Goal: Task Accomplishment & Management: Complete application form

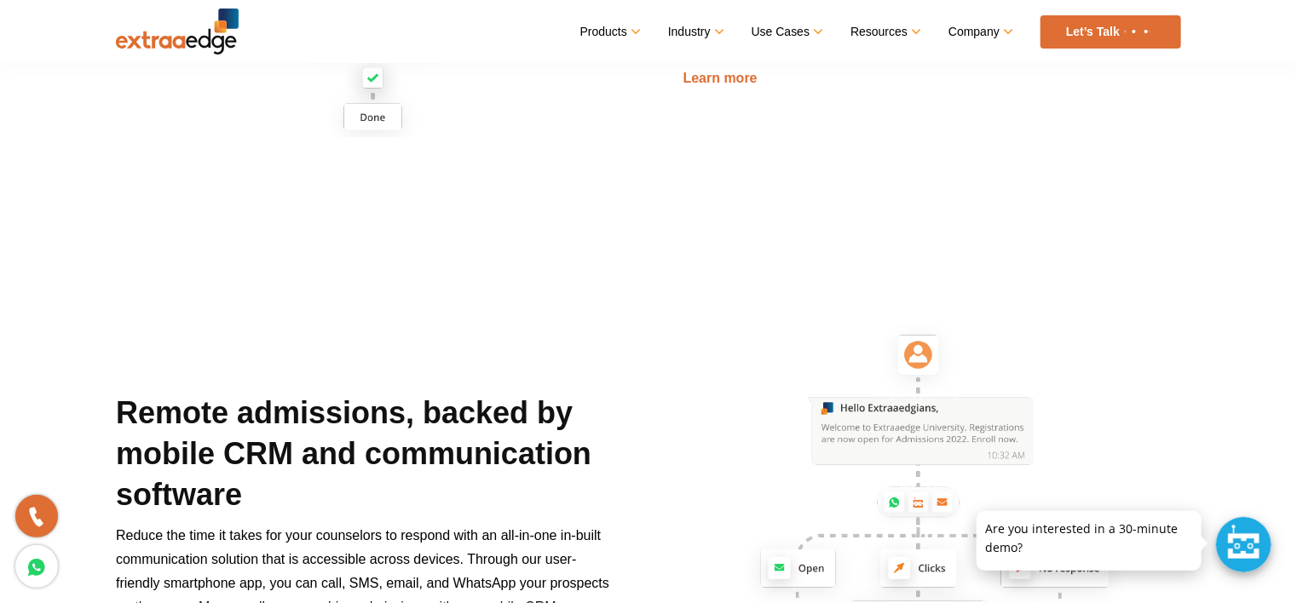
scroll to position [1789, 0]
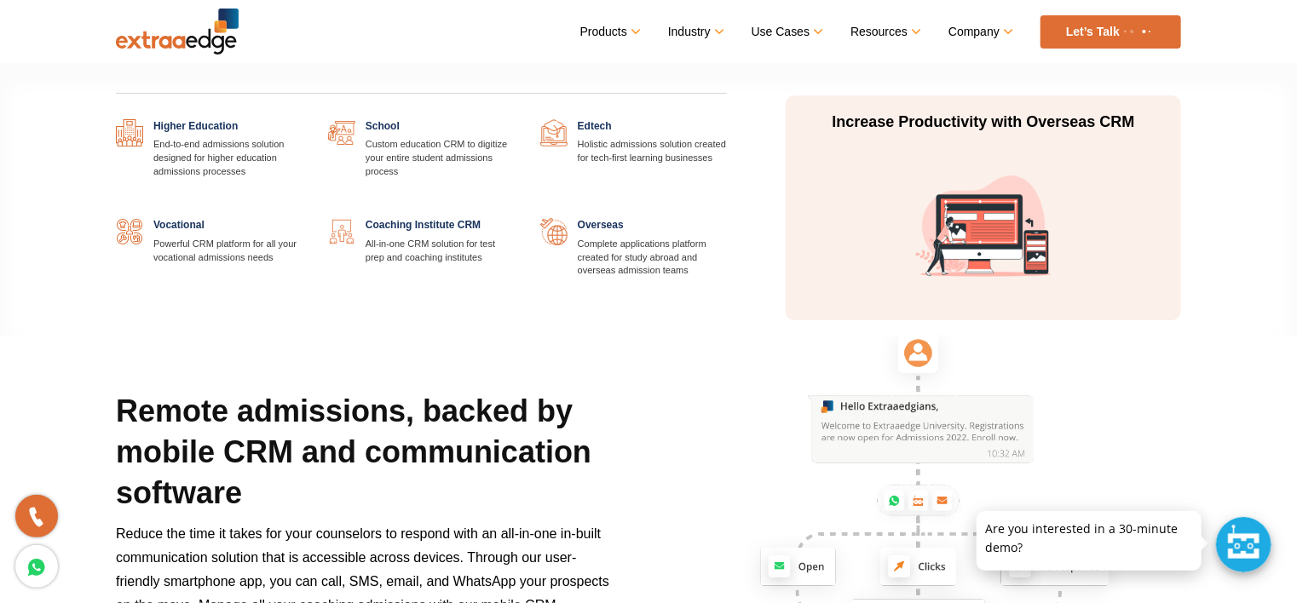
click at [515, 218] on link at bounding box center [515, 218] width 0 height 0
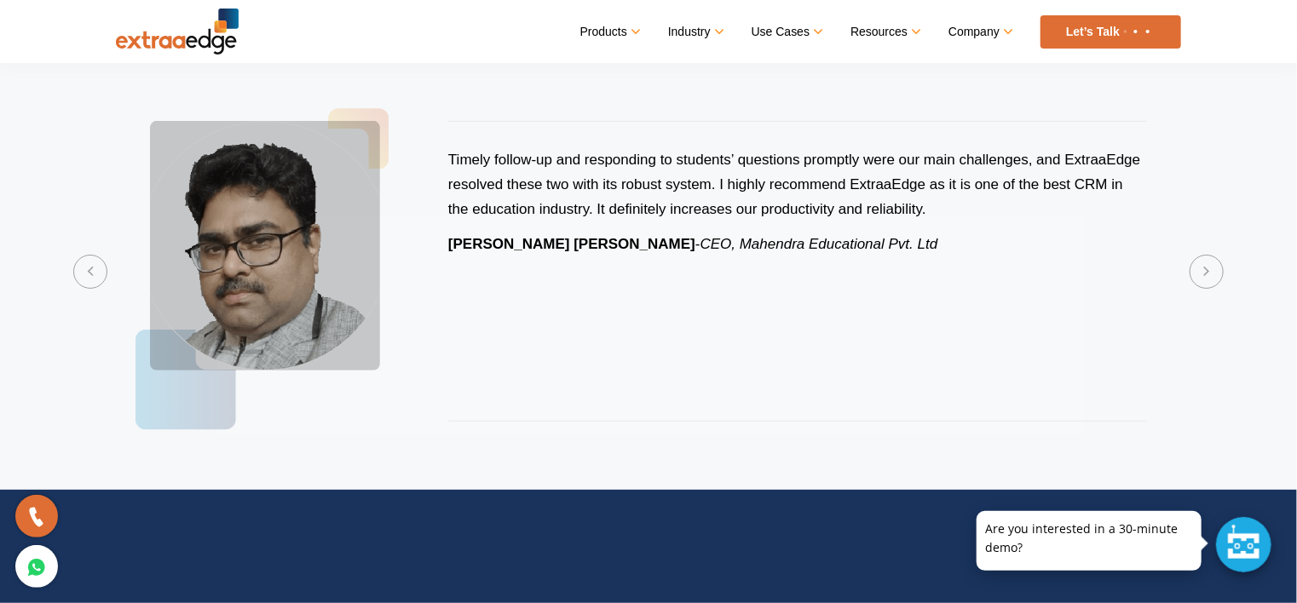
scroll to position [3579, 0]
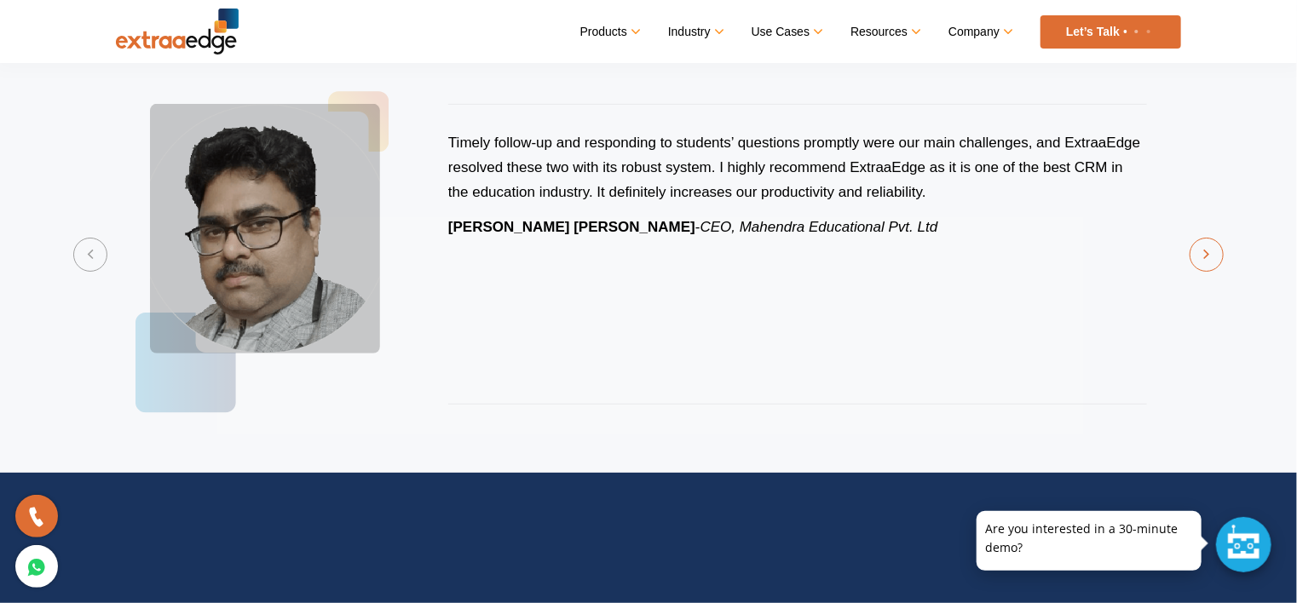
click at [1196, 257] on button "Next" at bounding box center [1207, 255] width 34 height 34
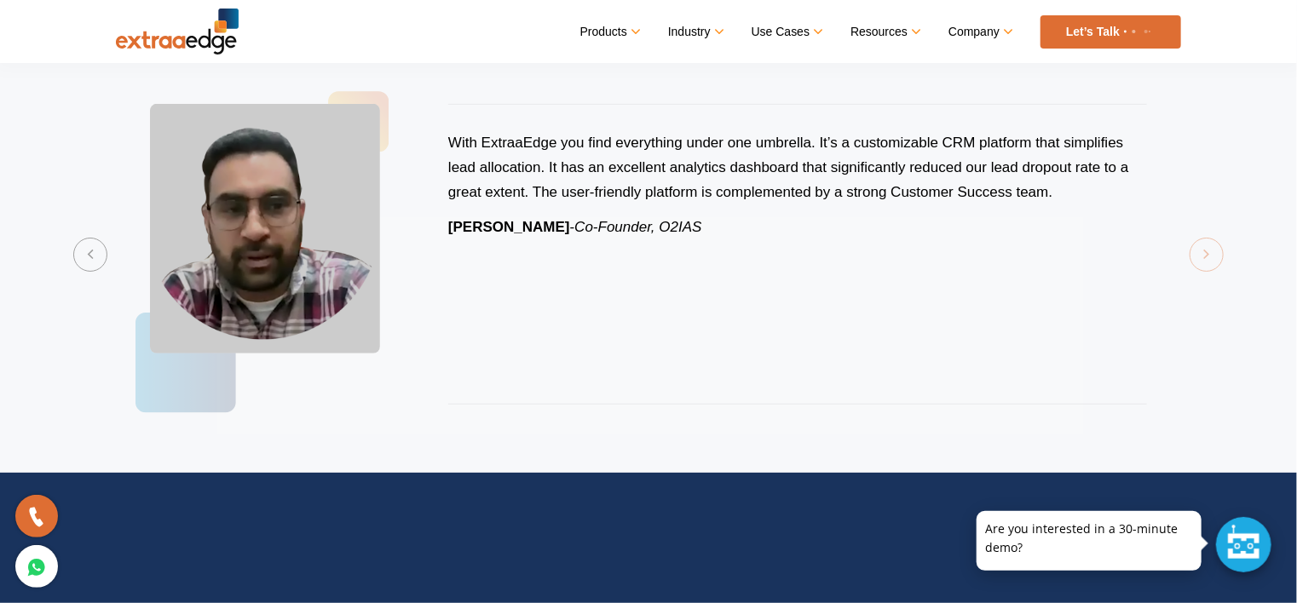
click at [1196, 257] on section "Previous I am very happy with ExtraaEdge and the amazing support they provide t…" at bounding box center [648, 254] width 1297 height 437
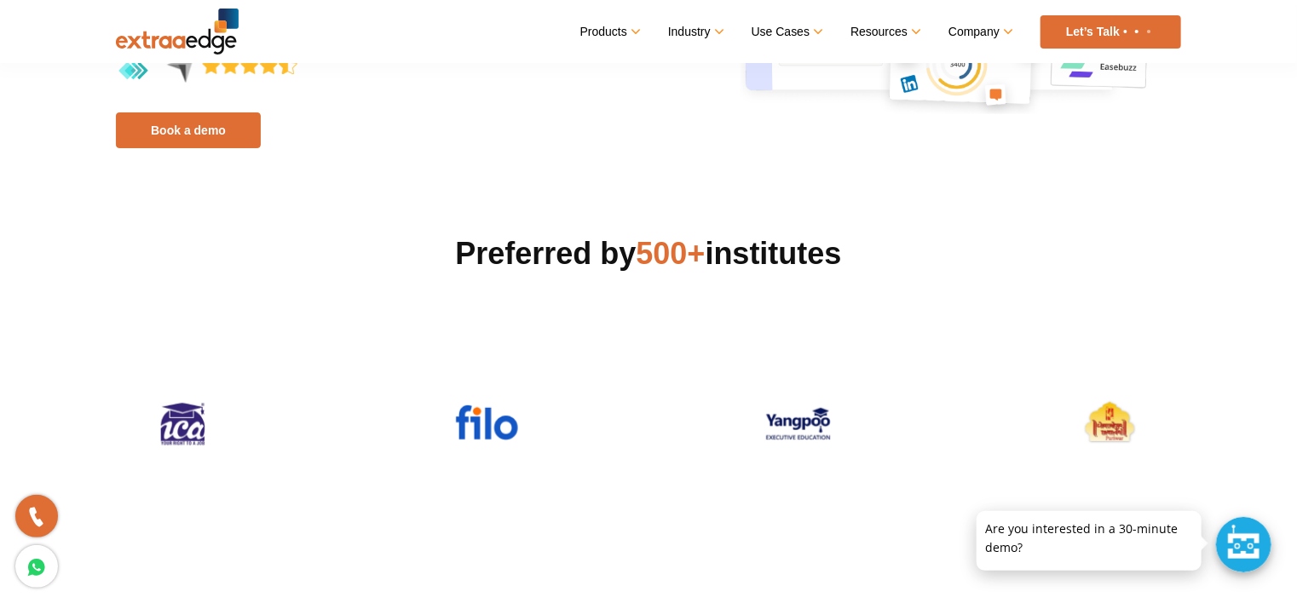
scroll to position [0, 0]
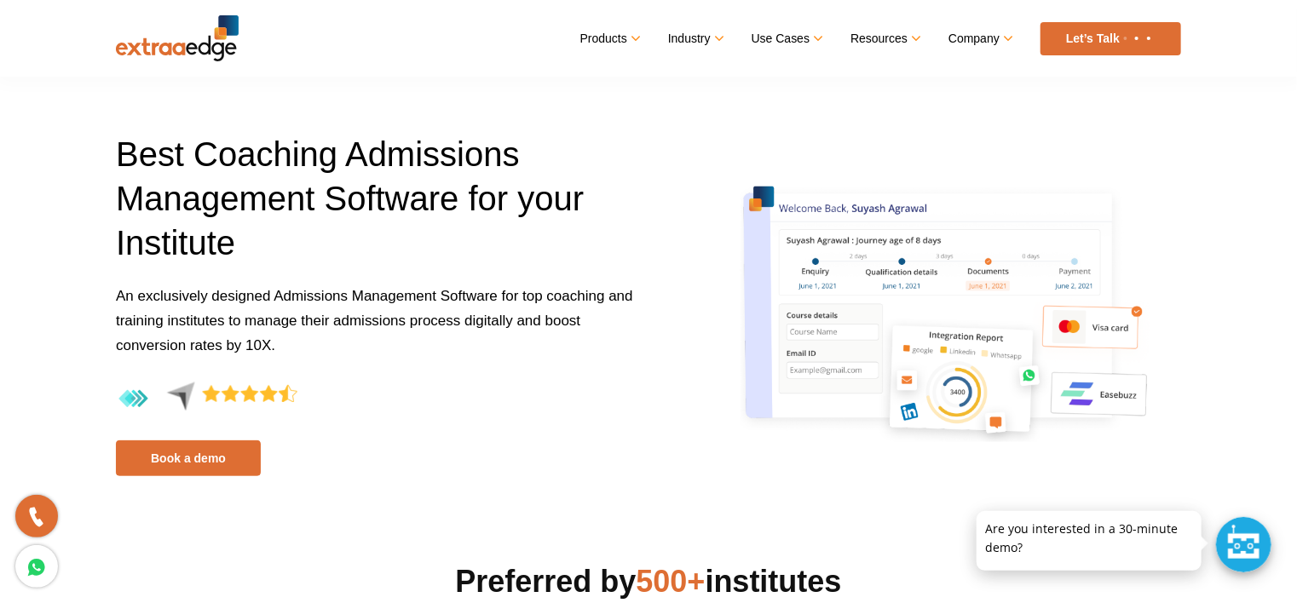
click at [638, 468] on div "Best Coaching Admissions Management Software for your Institute An exclusively …" at bounding box center [375, 304] width 545 height 344
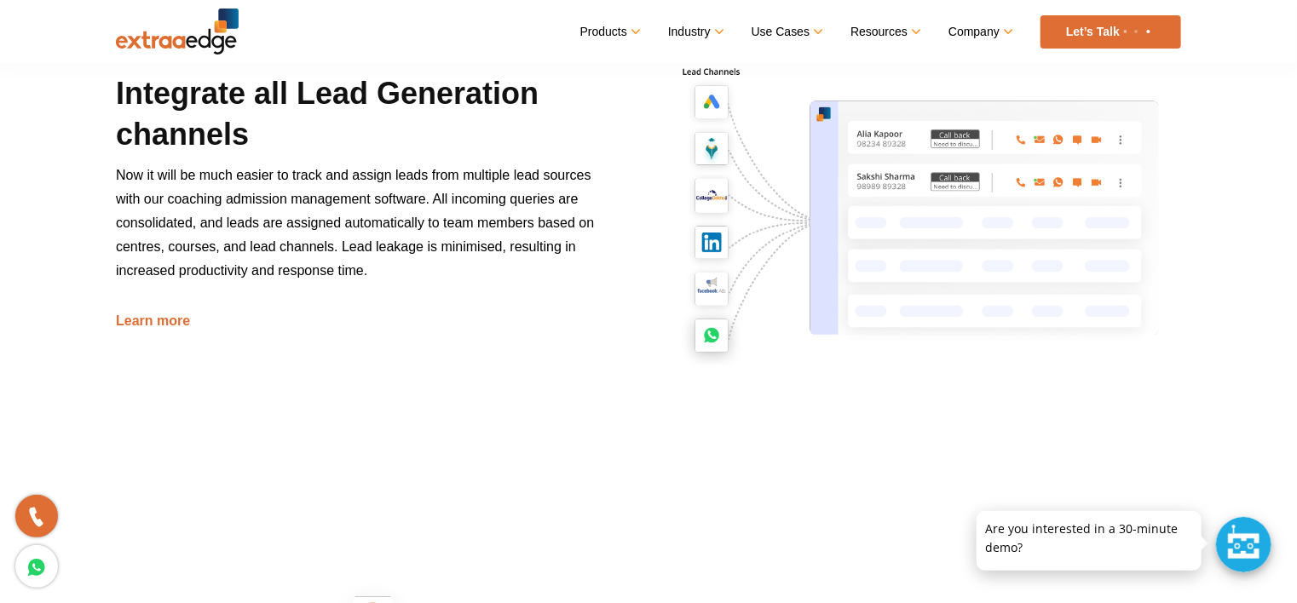
scroll to position [937, 0]
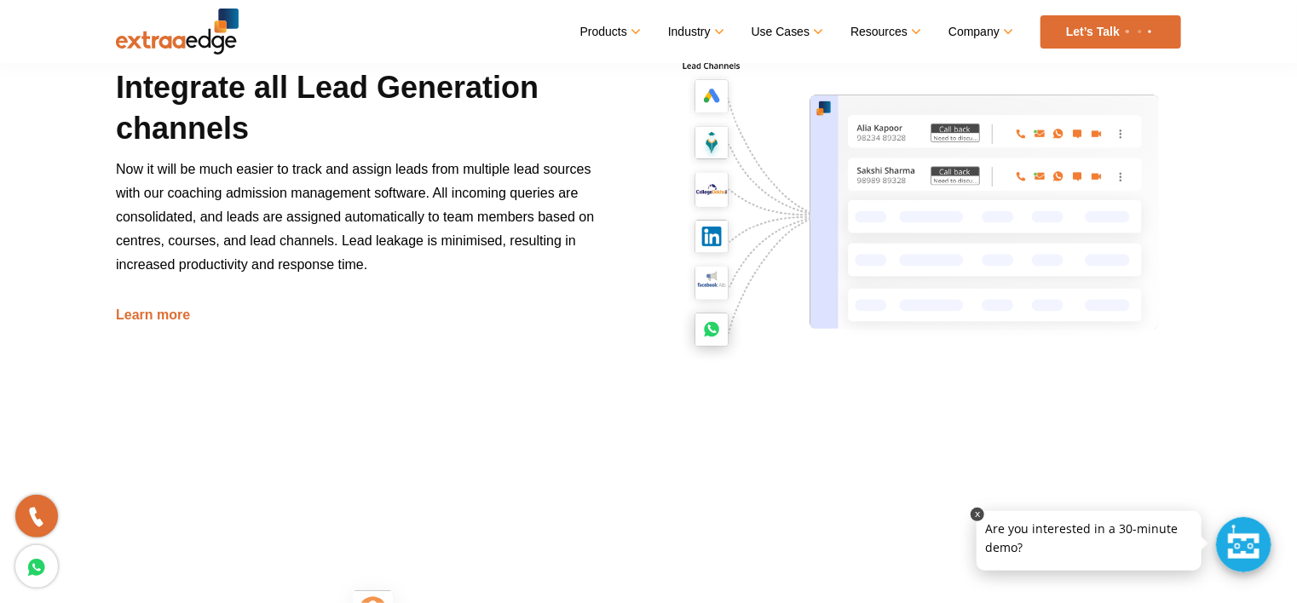
click at [1081, 511] on p at bounding box center [1089, 511] width 225 height 0
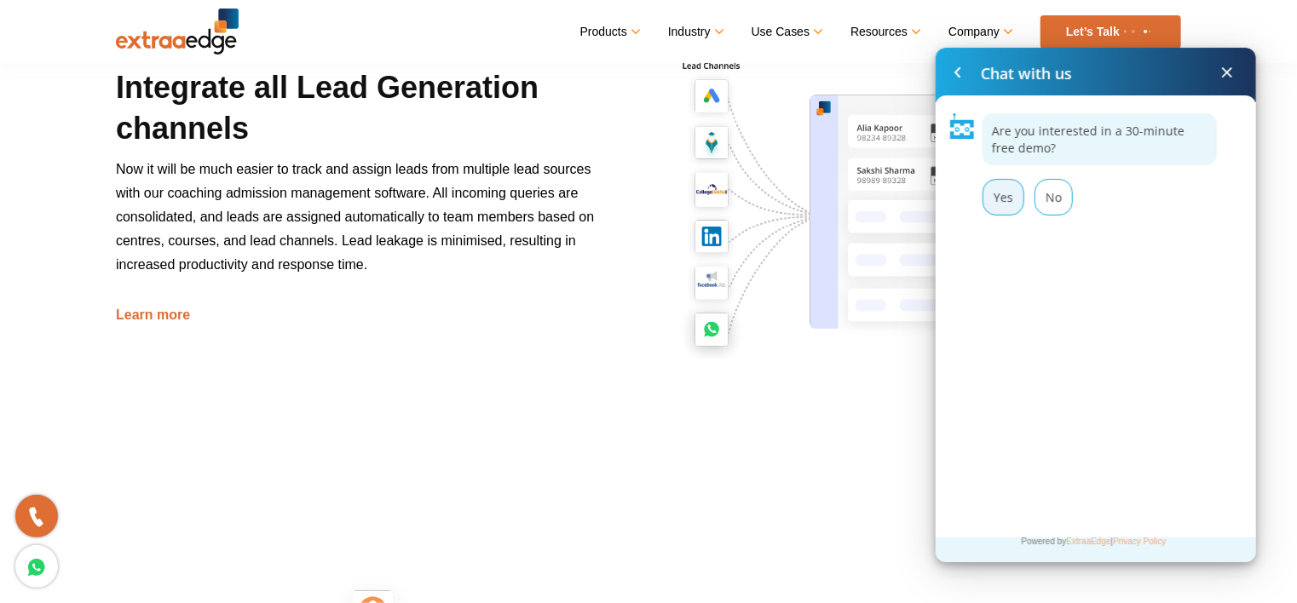
click at [1000, 209] on div "Yes" at bounding box center [1003, 197] width 42 height 37
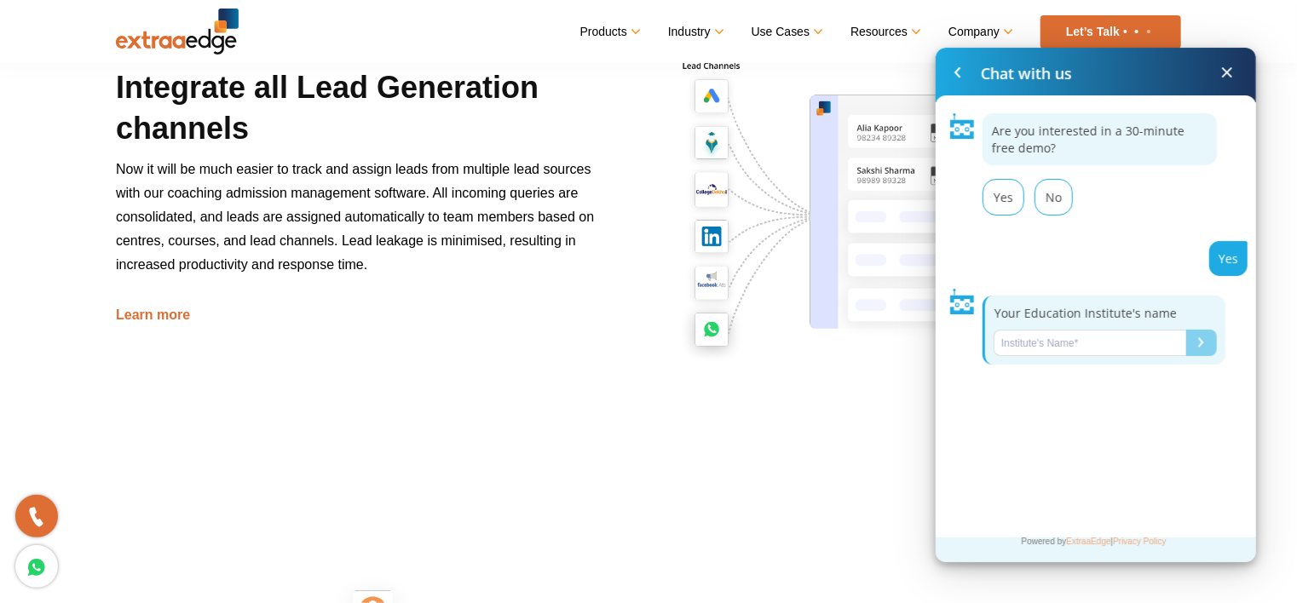
click at [1076, 339] on input "Name*" at bounding box center [1090, 343] width 193 height 26
type input "Vlearn IAS"
click at [1206, 341] on button "Submit" at bounding box center [1201, 343] width 31 height 26
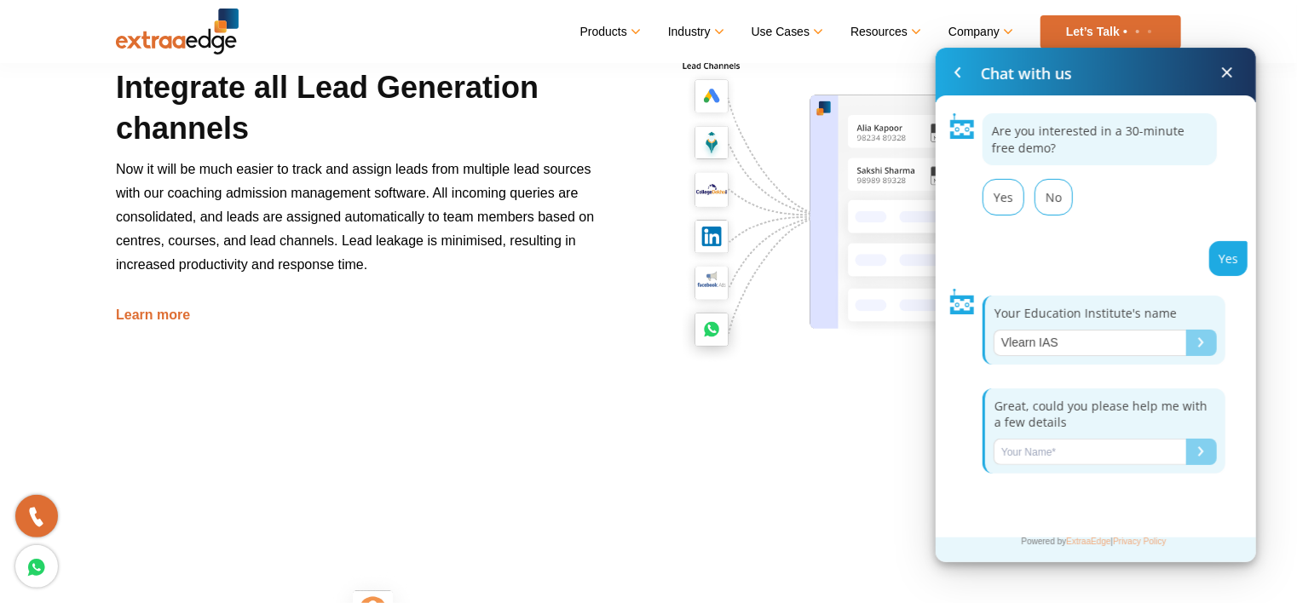
click at [1049, 454] on input "Name*" at bounding box center [1090, 452] width 193 height 26
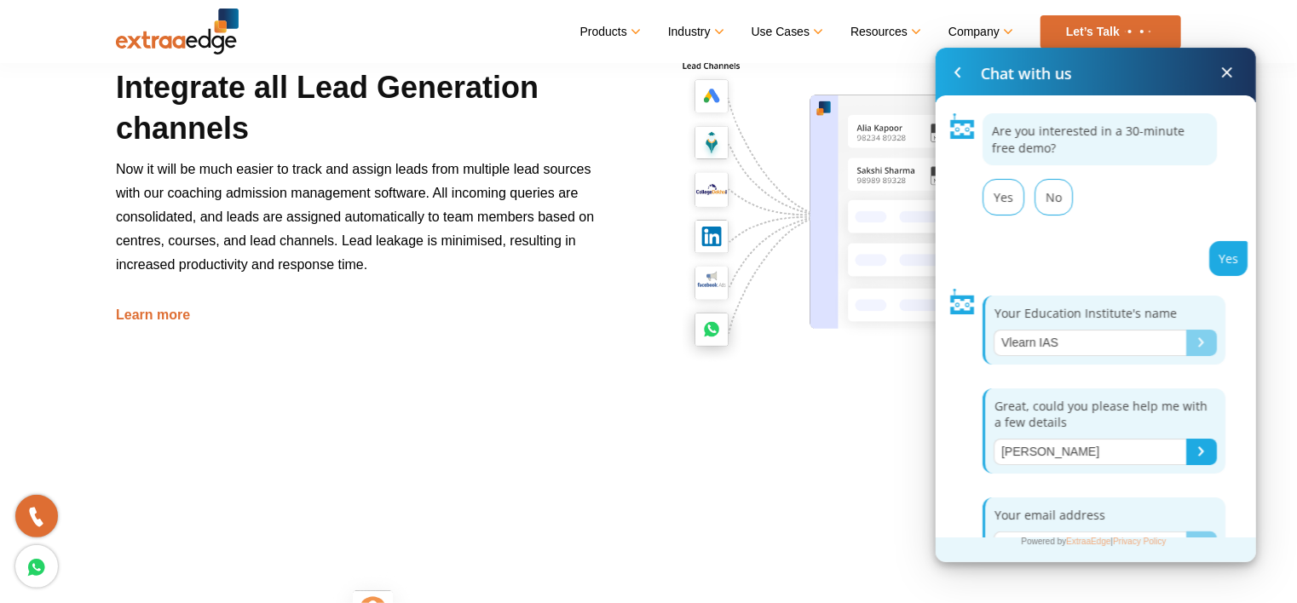
scroll to position [36, 0]
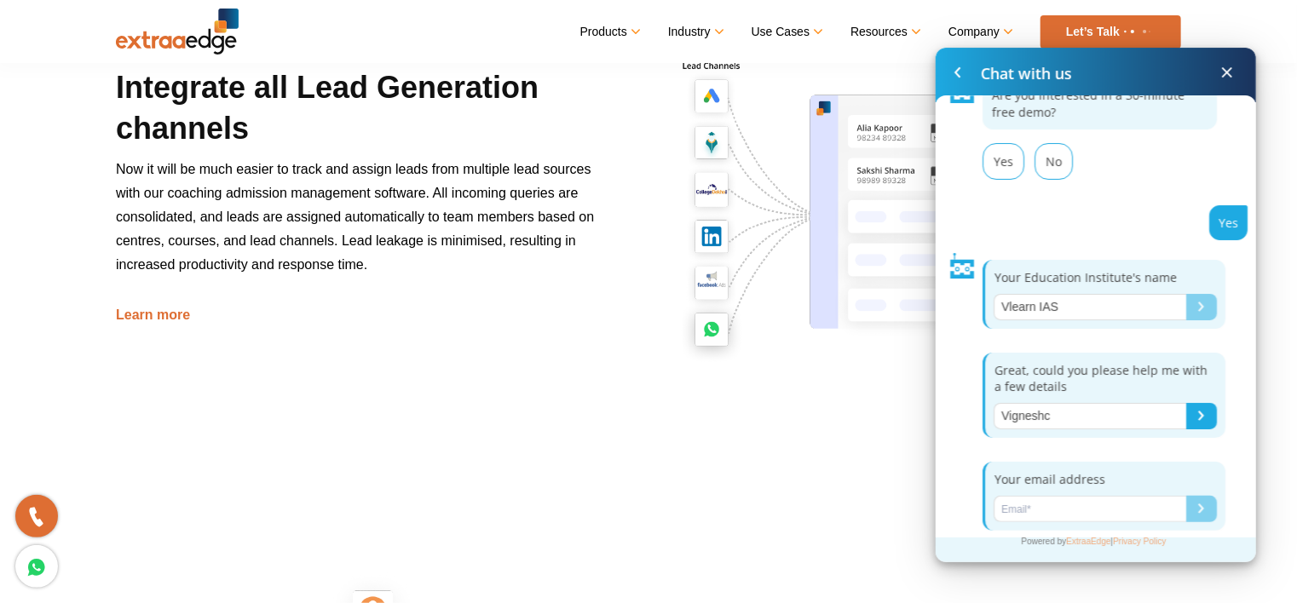
type input "Vignesh"
click at [1047, 513] on input "Name*" at bounding box center [1090, 509] width 193 height 26
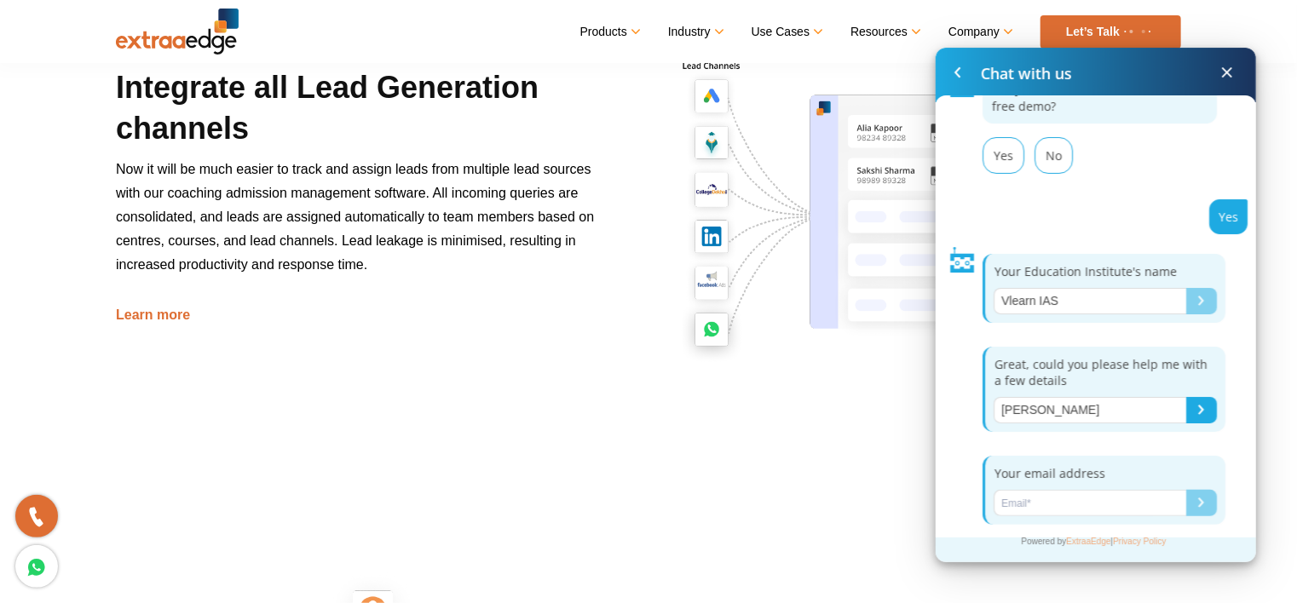
scroll to position [48, 0]
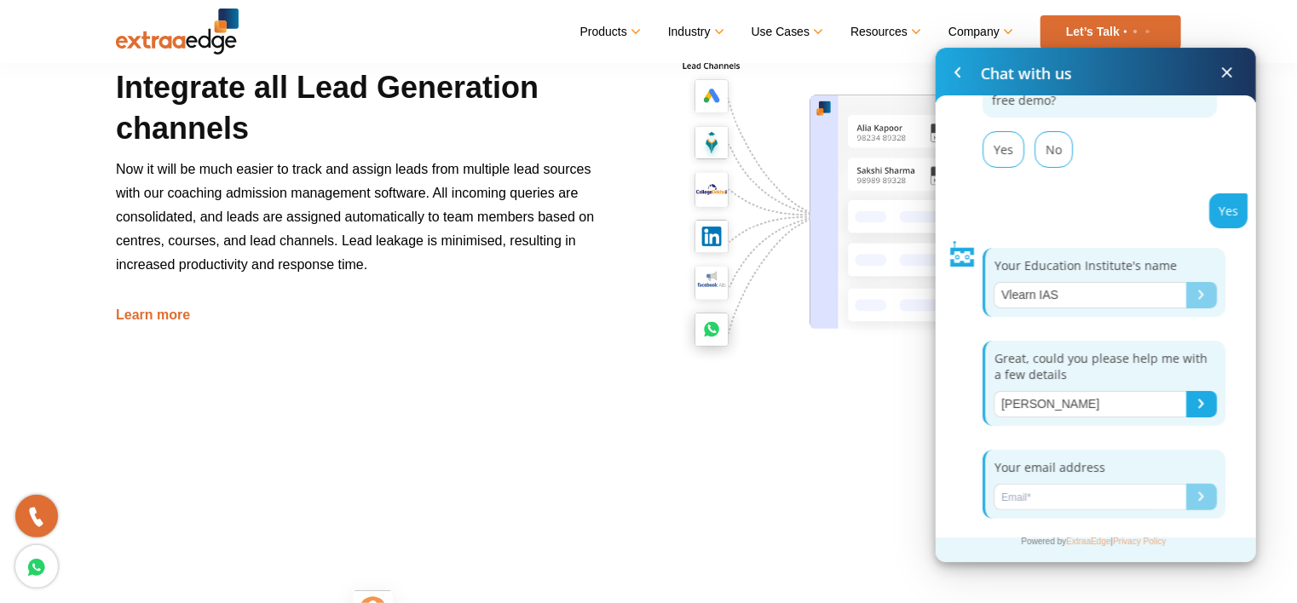
type input "vigneshrajias@gmail.com"
drag, startPoint x: 1139, startPoint y: 493, endPoint x: 765, endPoint y: 493, distance: 374.1
click at [1024, 495] on input "Name*" at bounding box center [1090, 497] width 193 height 26
type input "civilrajvignesh@gmail.com"
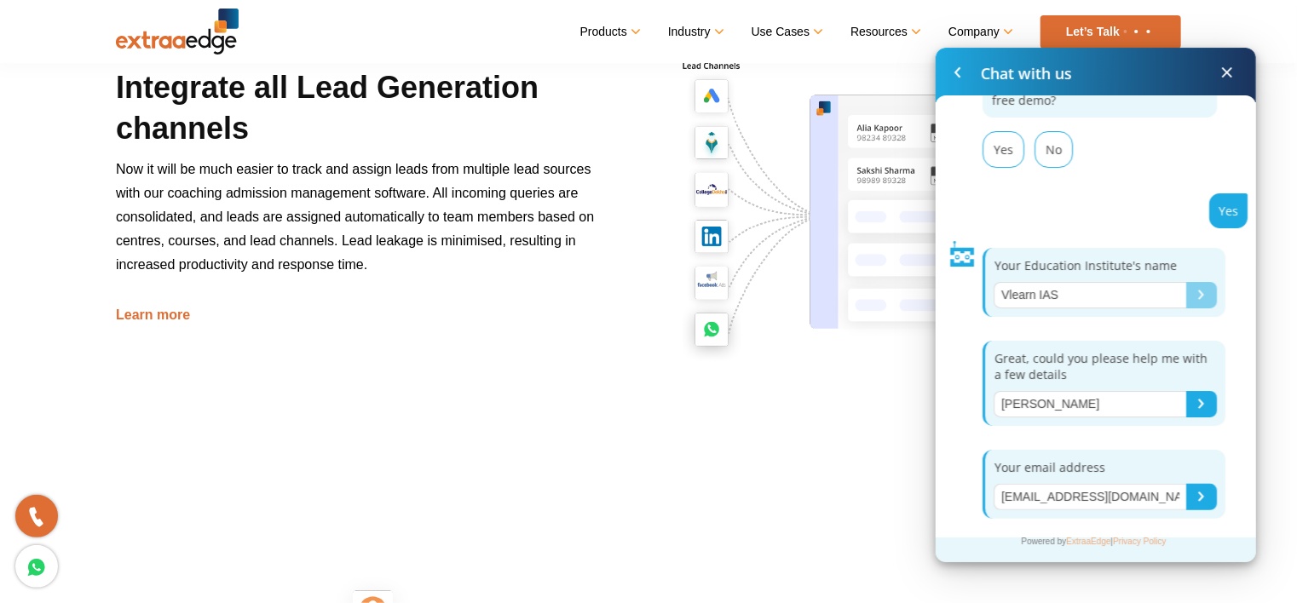
click at [1186, 487] on button "Submit" at bounding box center [1201, 497] width 31 height 26
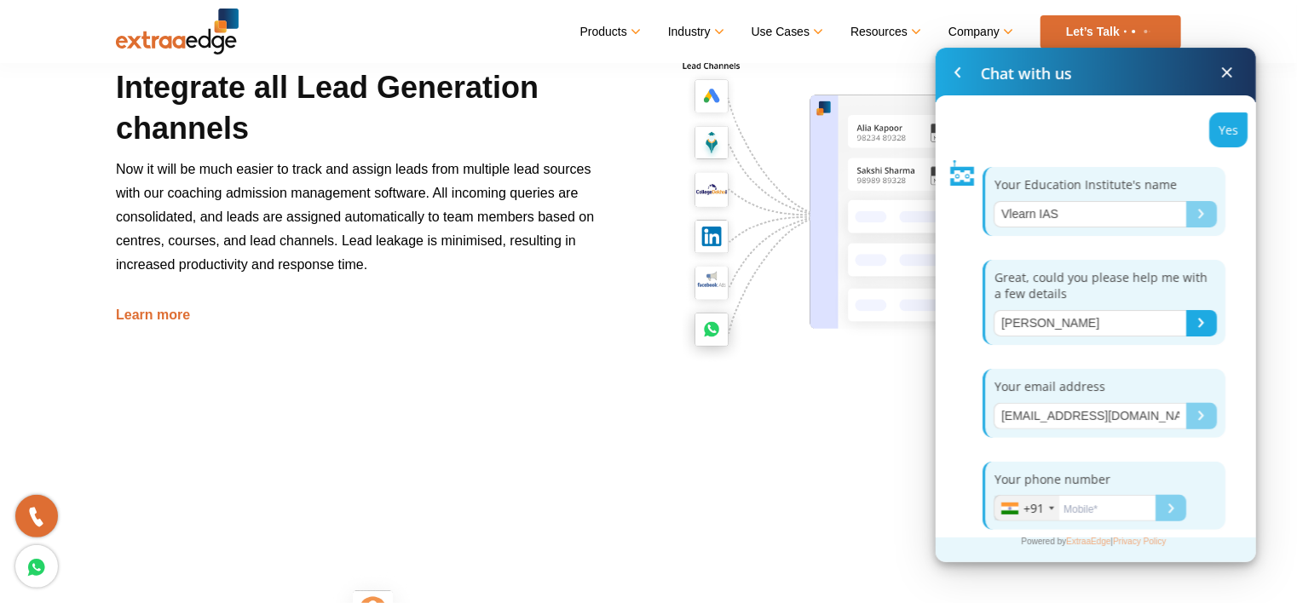
scroll to position [140, 0]
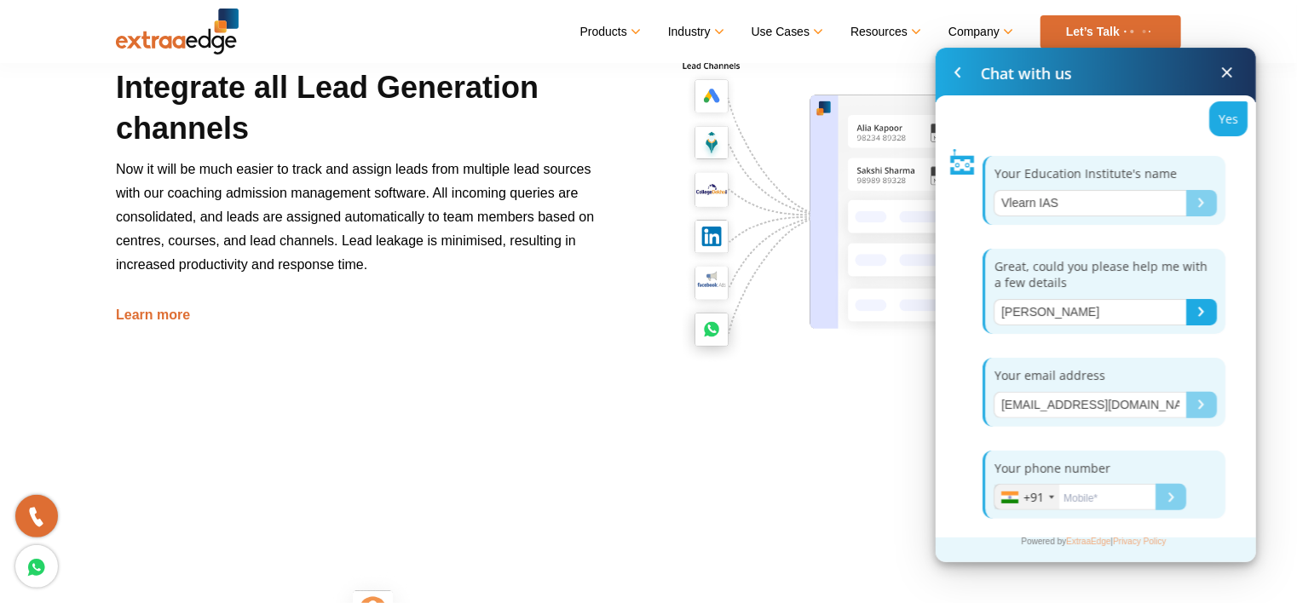
click at [1116, 501] on input "Name*" at bounding box center [1075, 497] width 162 height 26
type input "9994448548"
click at [1162, 497] on button "Submit" at bounding box center [1170, 497] width 31 height 26
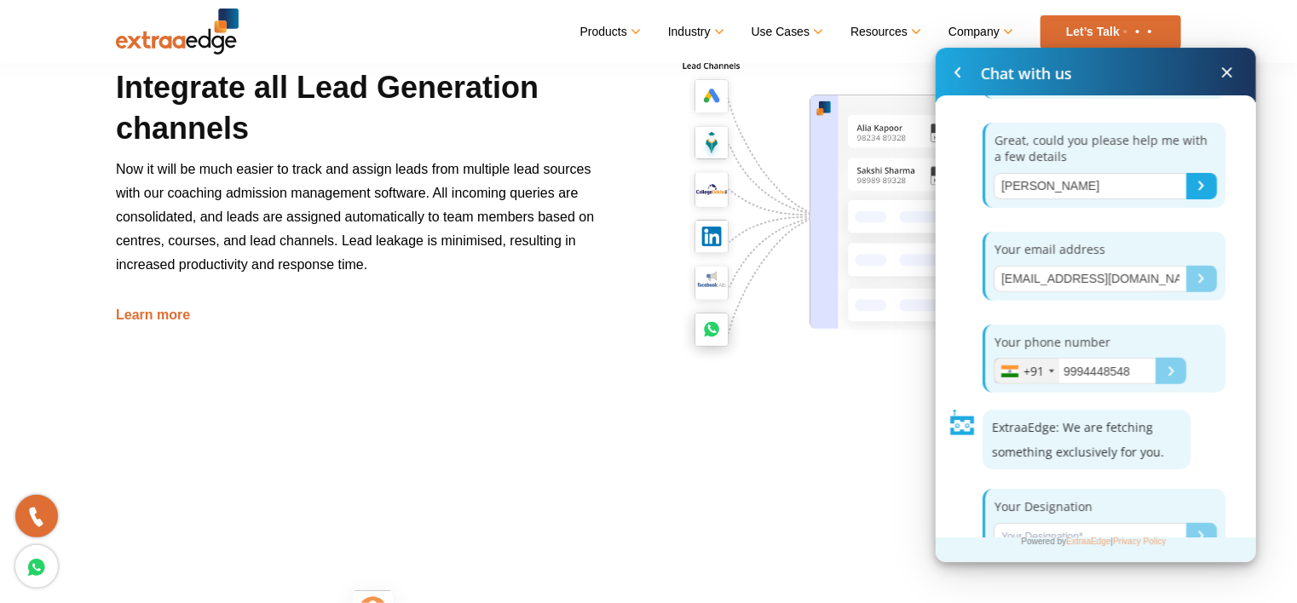
scroll to position [293, 0]
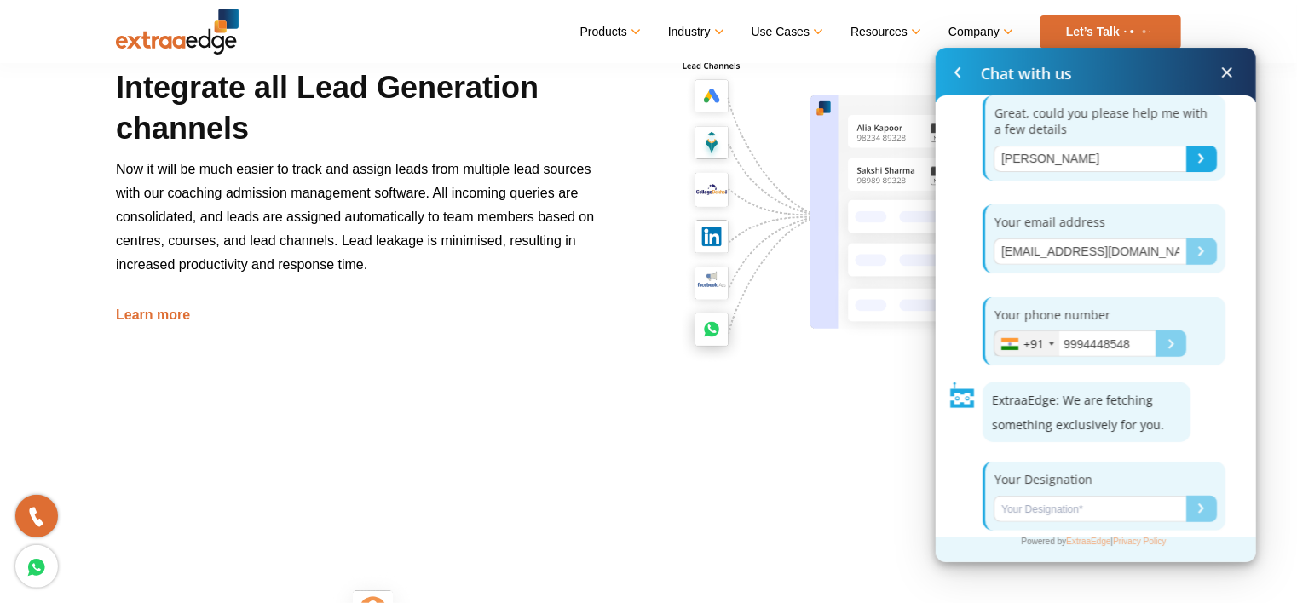
click at [1031, 504] on input "Name*" at bounding box center [1090, 509] width 193 height 26
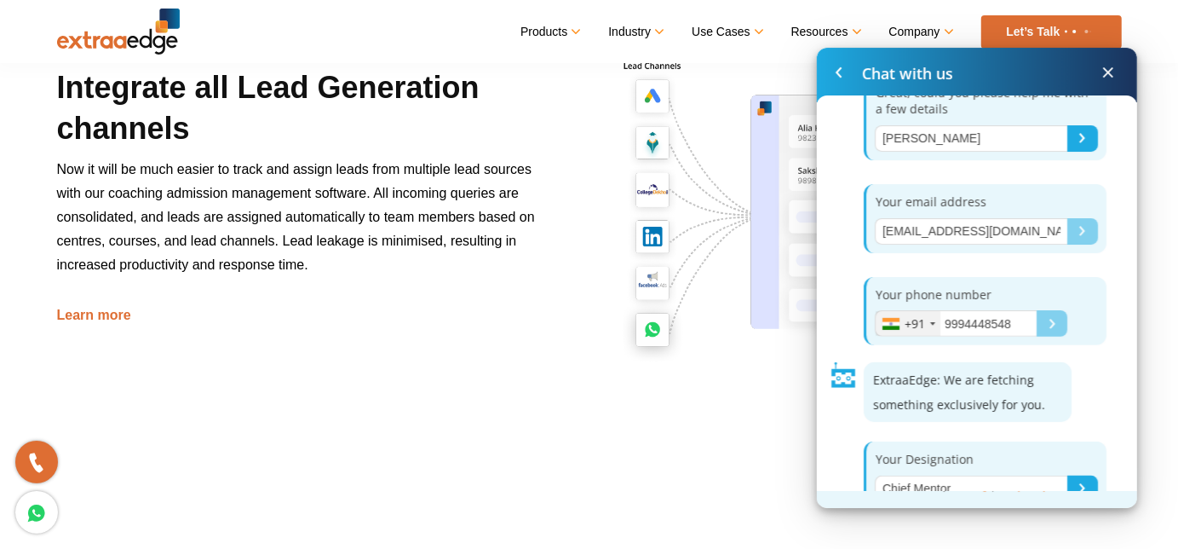
type input "Chief Mentor"
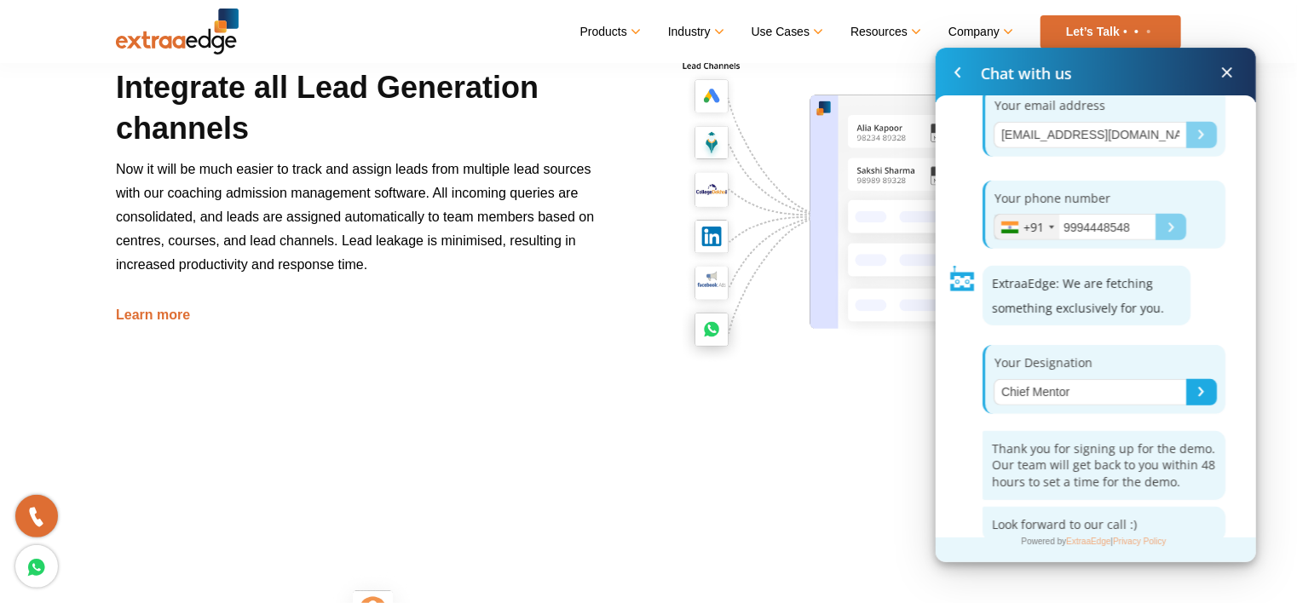
scroll to position [421, 0]
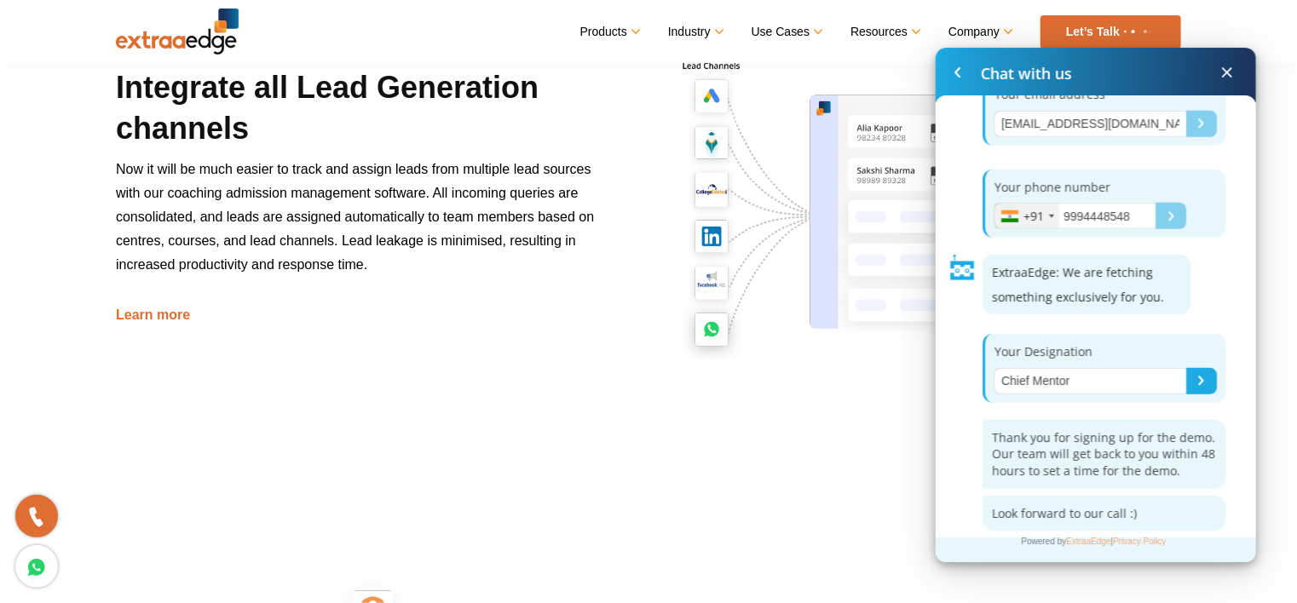
click at [1230, 68] on span at bounding box center [1227, 72] width 20 height 20
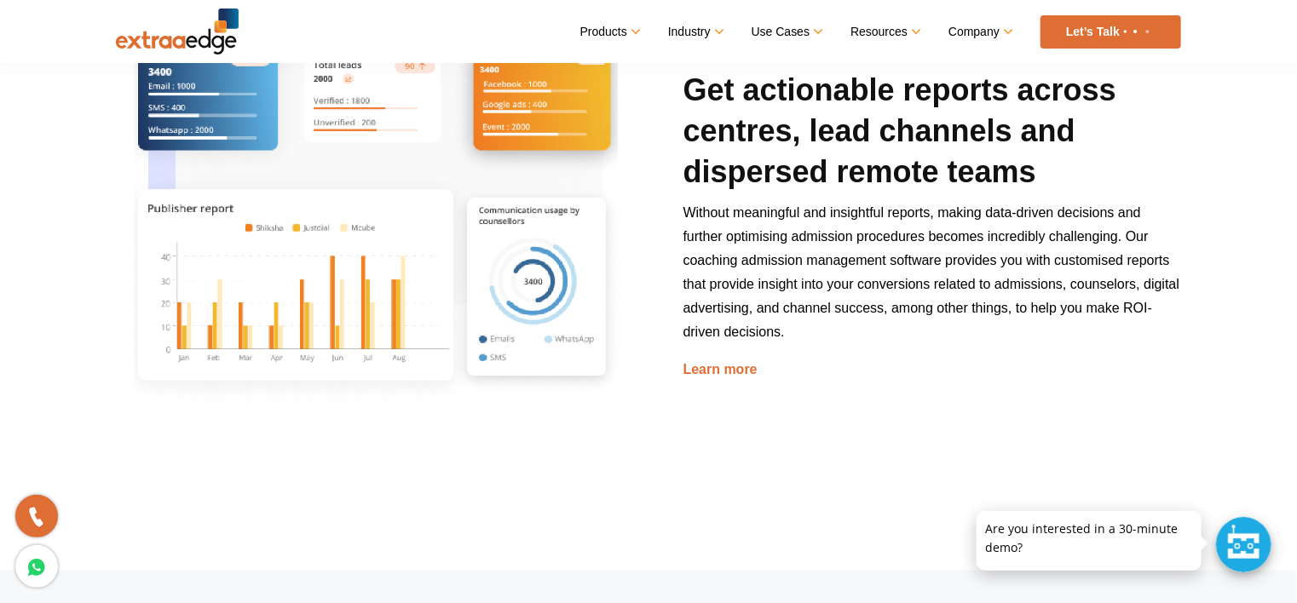
scroll to position [2727, 0]
